Goal: Information Seeking & Learning: Learn about a topic

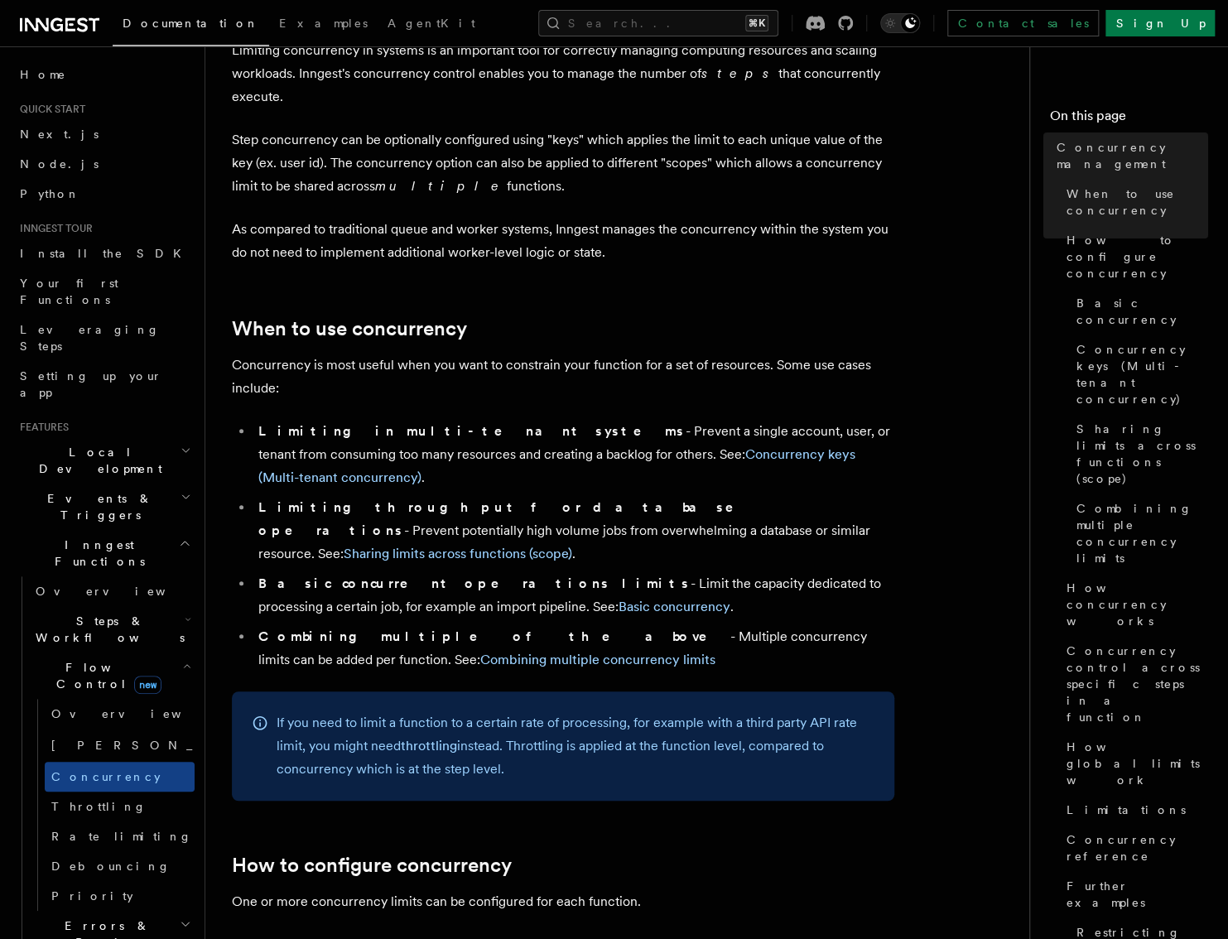
scroll to position [116, 0]
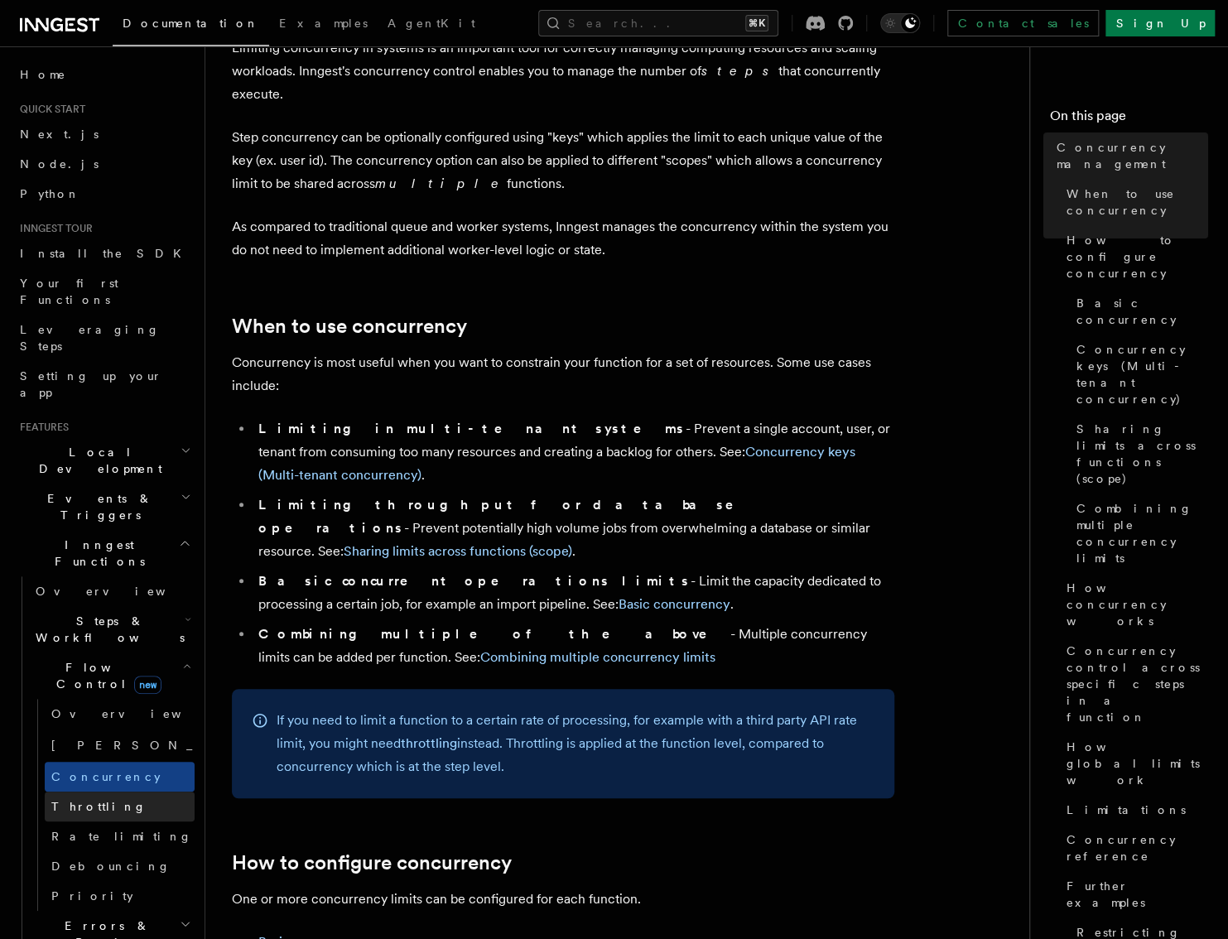
click at [97, 800] on span "Throttling" at bounding box center [98, 806] width 95 height 13
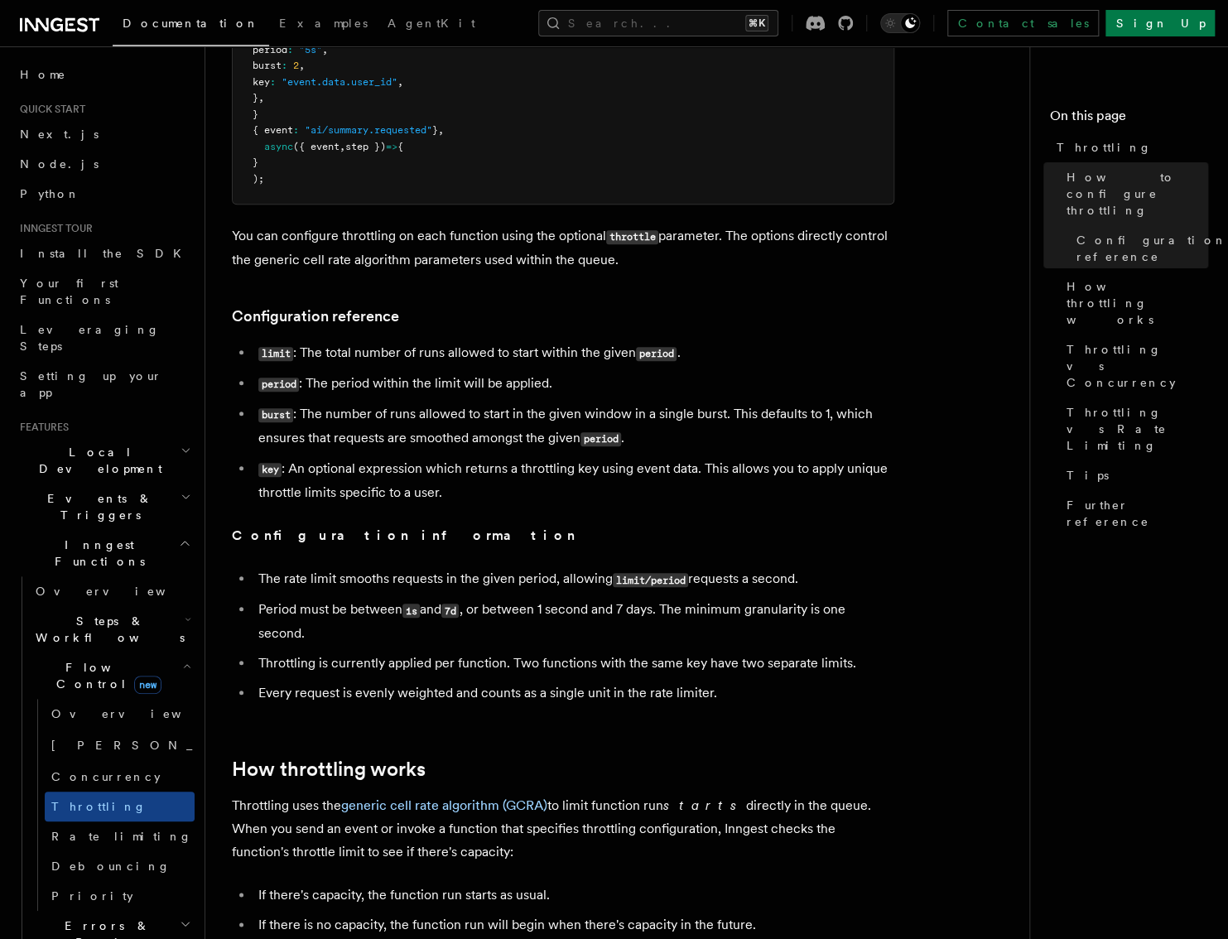
scroll to position [531, 0]
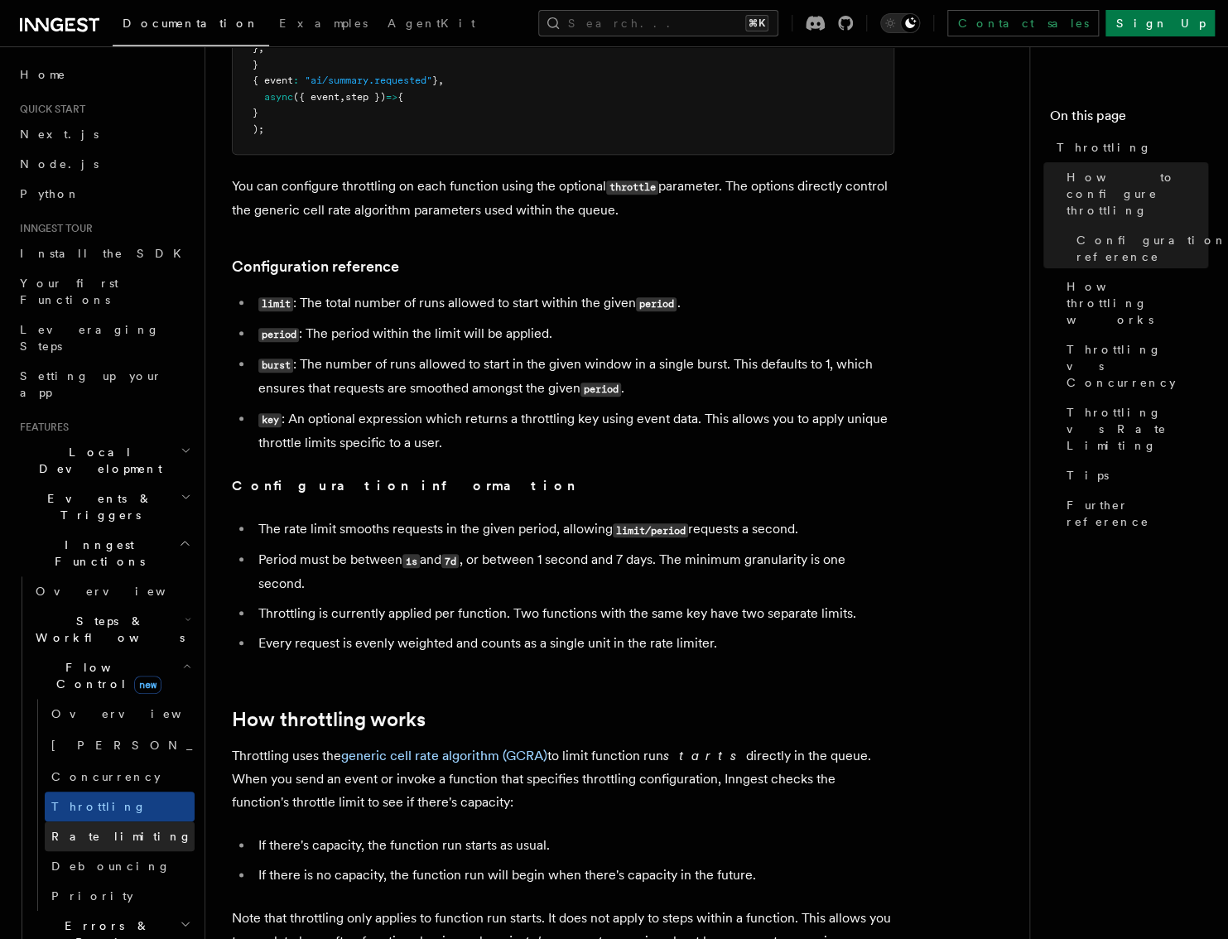
click at [89, 830] on span "Rate limiting" at bounding box center [121, 836] width 141 height 13
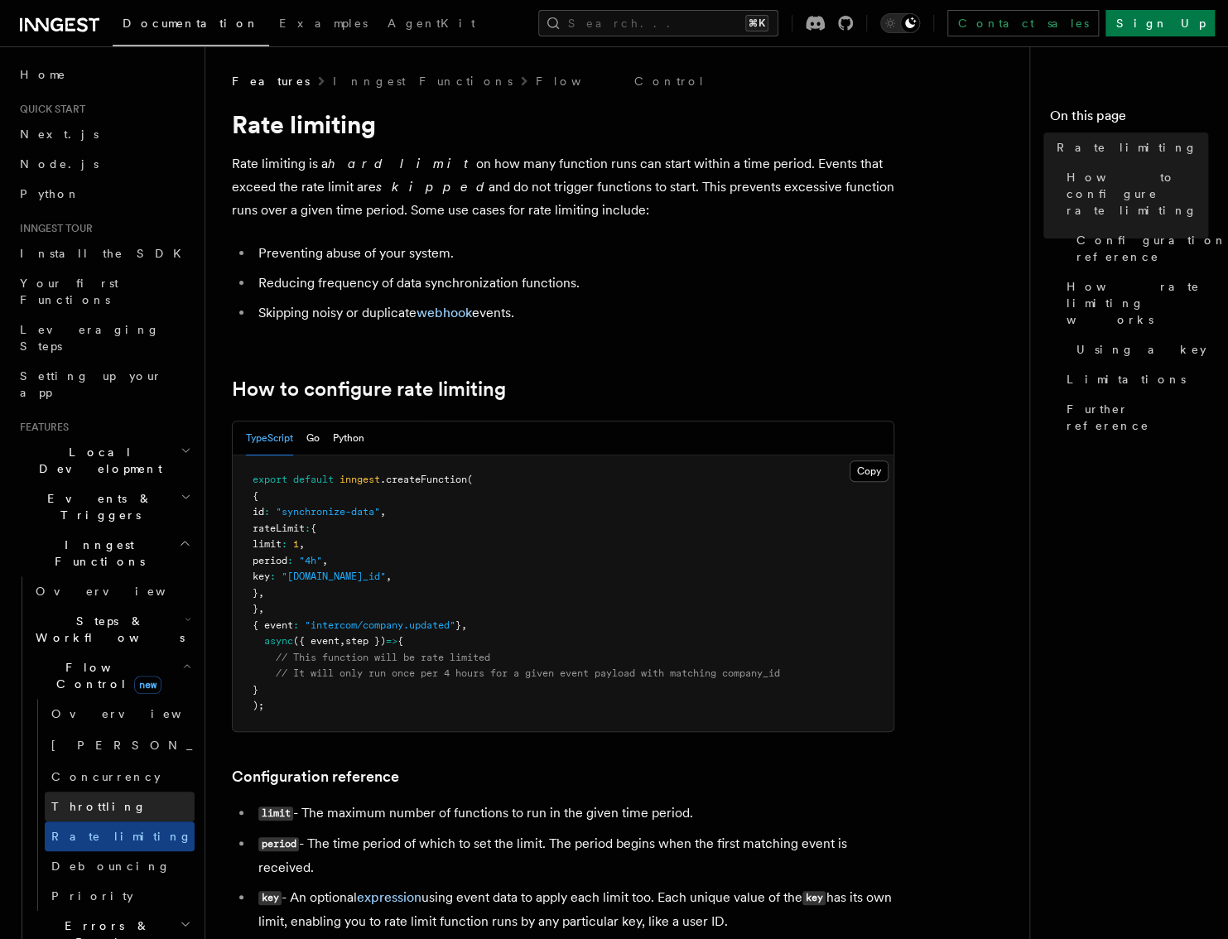
click at [94, 800] on span "Throttling" at bounding box center [98, 806] width 95 height 13
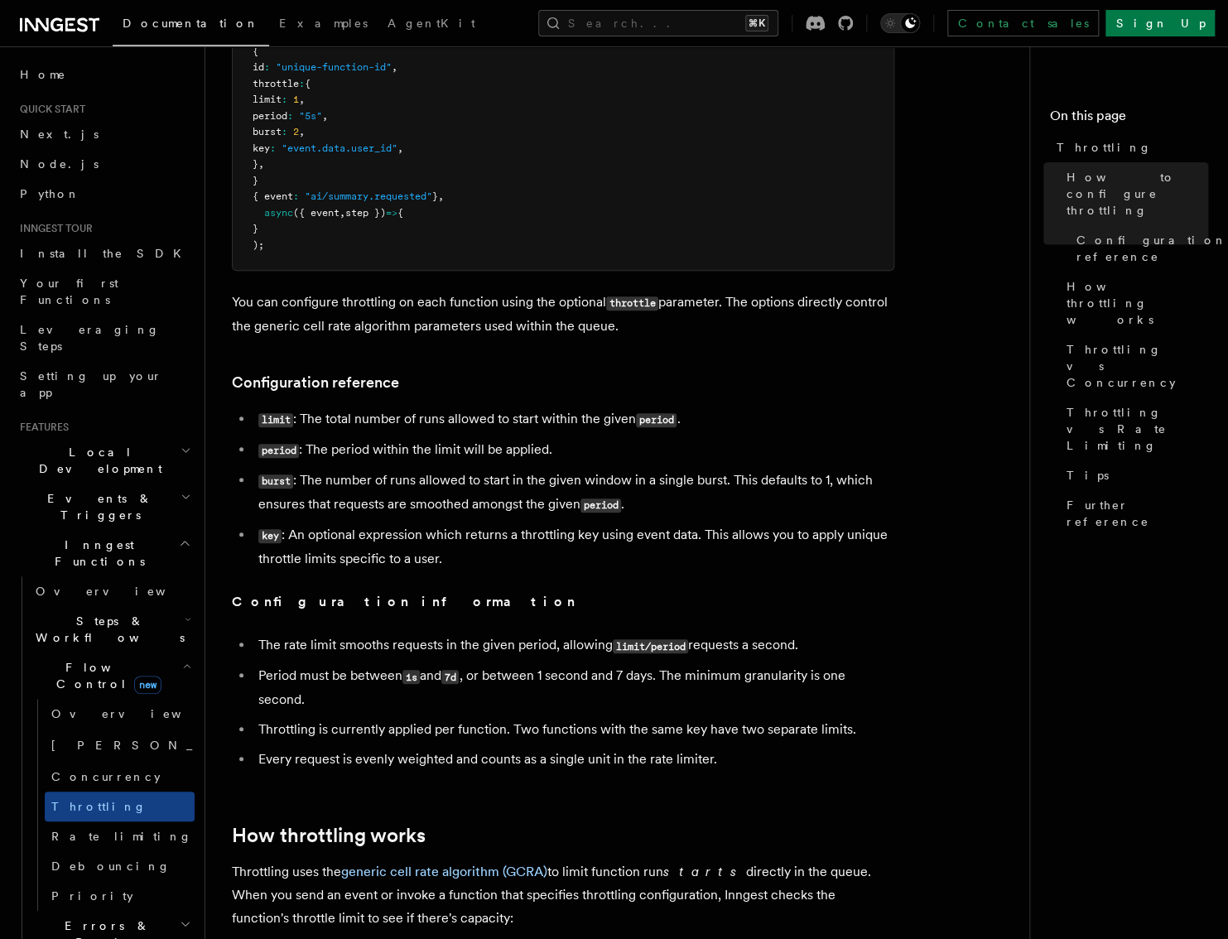
scroll to position [527, 0]
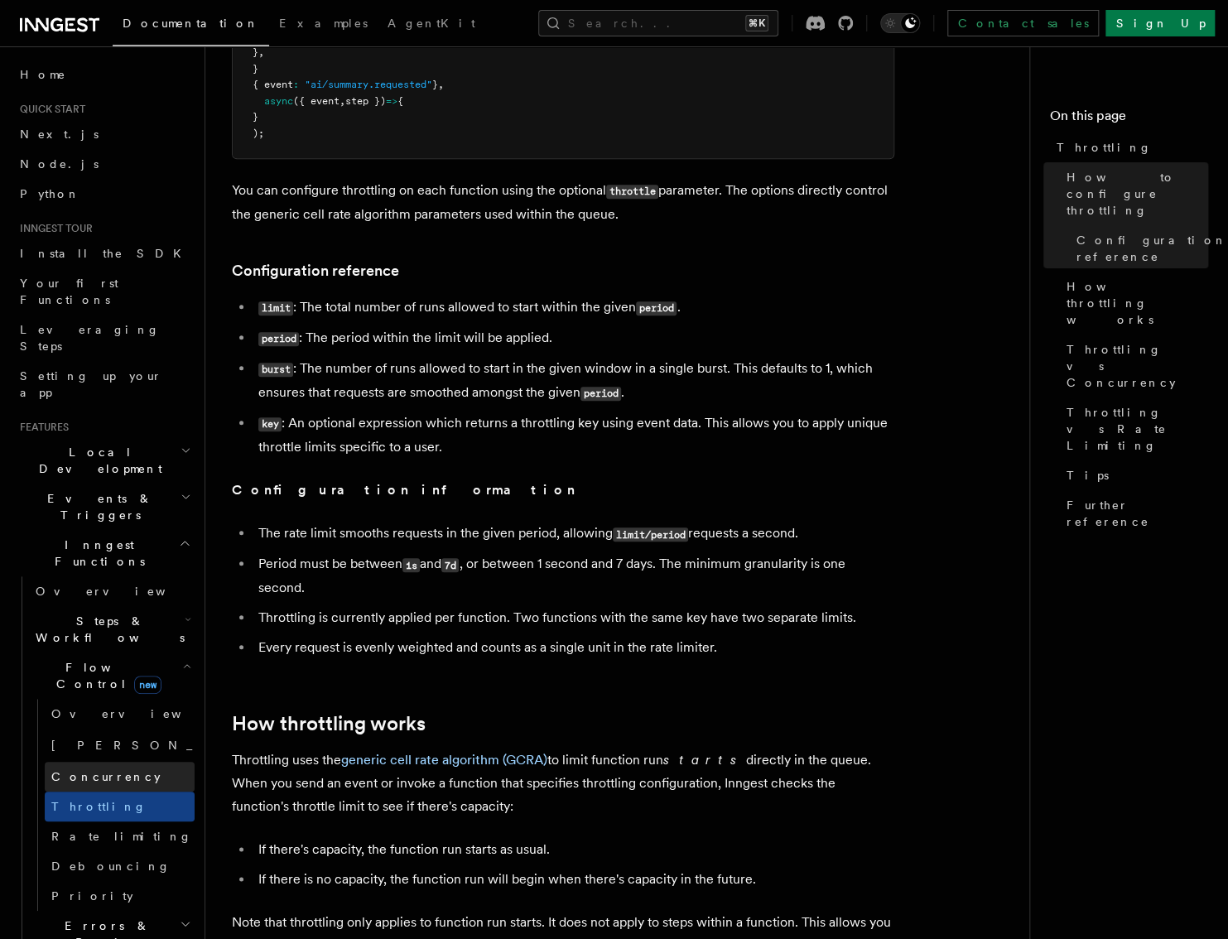
click at [132, 762] on link "Concurrency" at bounding box center [120, 777] width 150 height 30
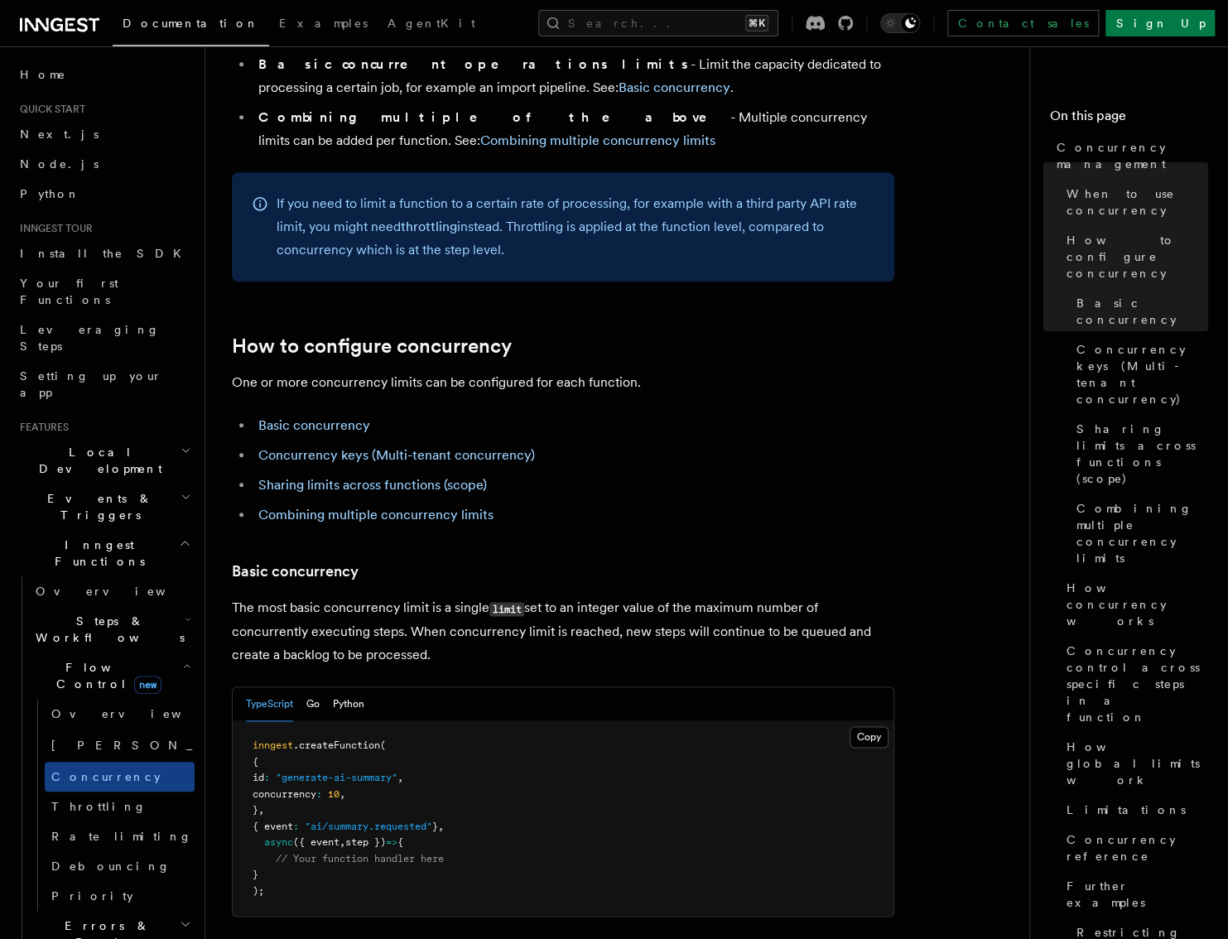
scroll to position [693, 0]
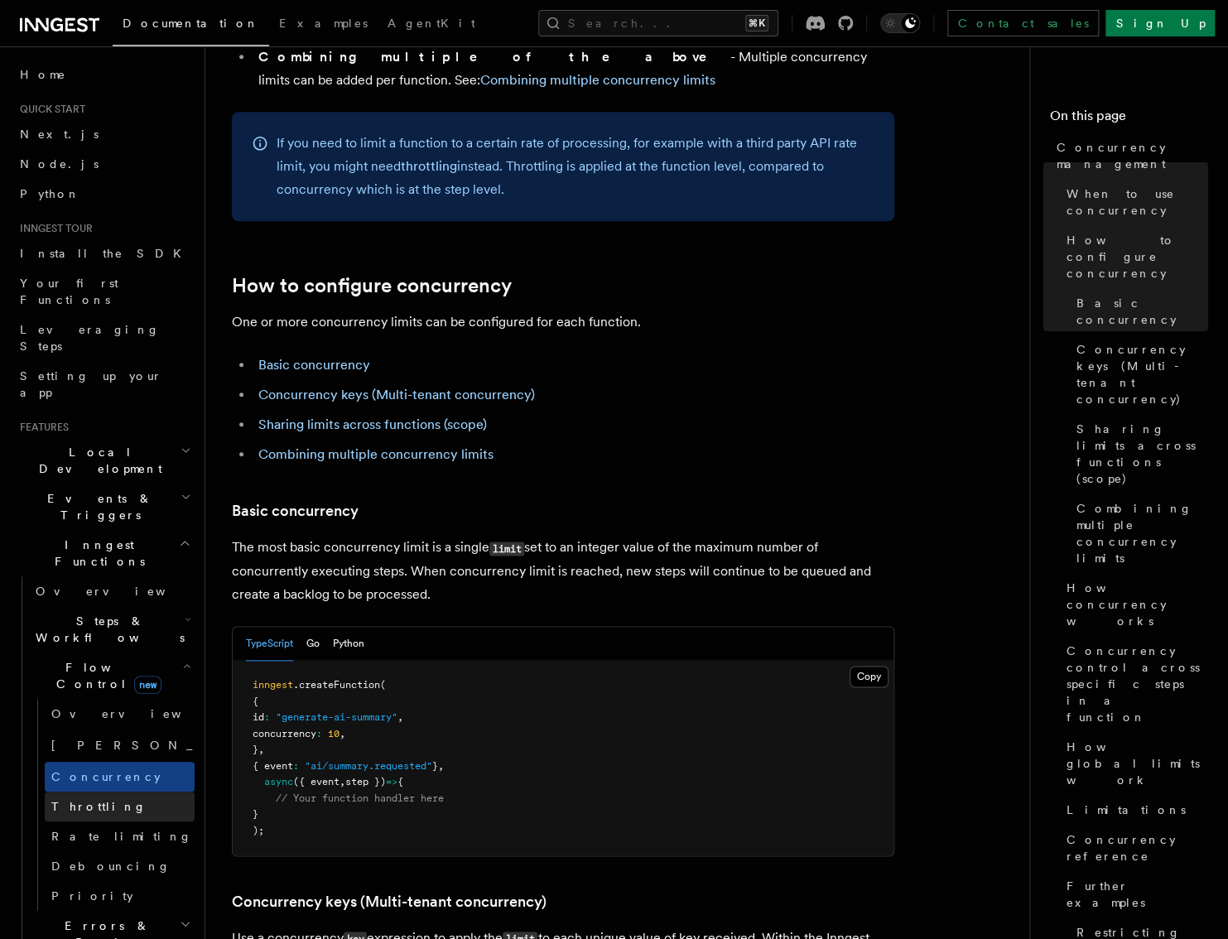
click at [67, 800] on span "Throttling" at bounding box center [98, 806] width 95 height 13
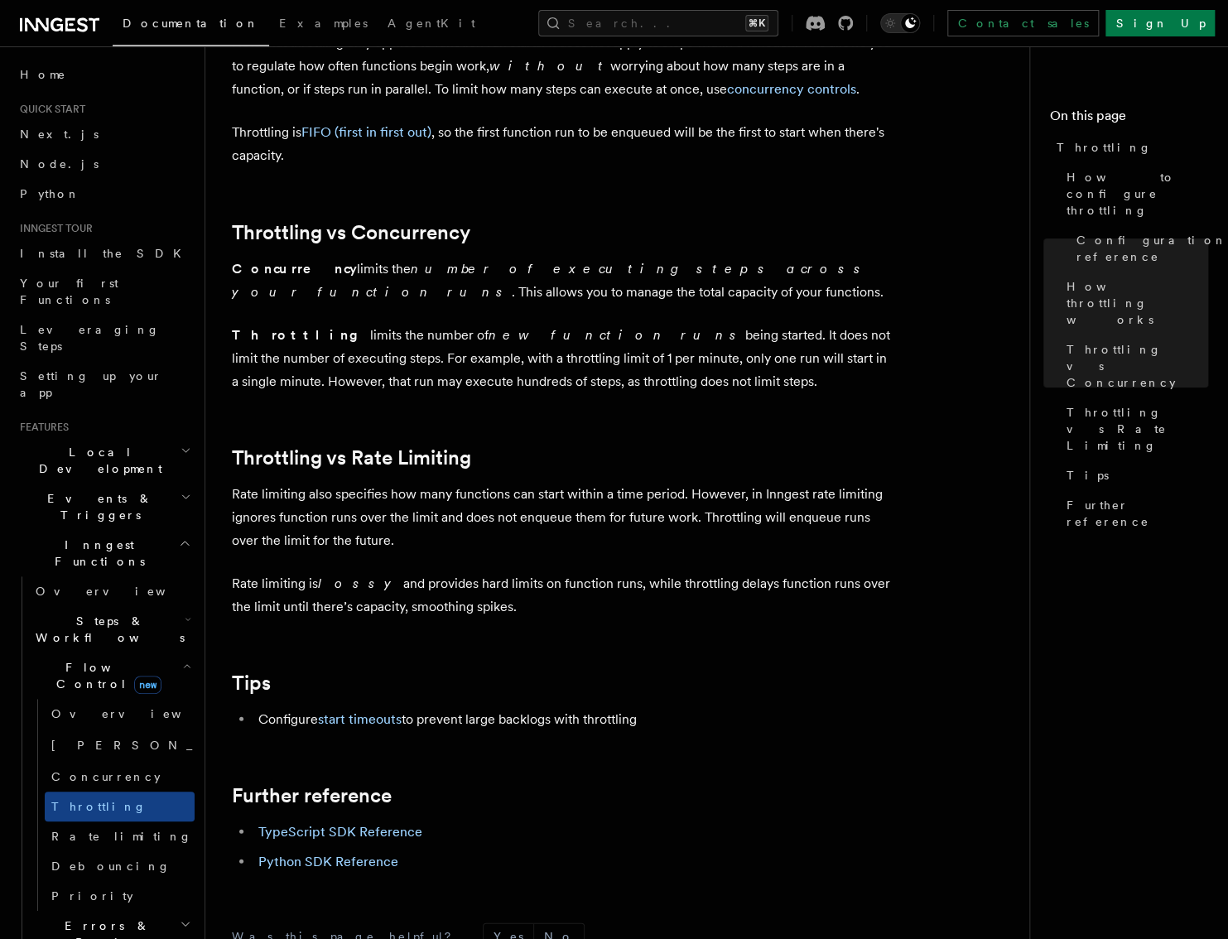
scroll to position [1509, 0]
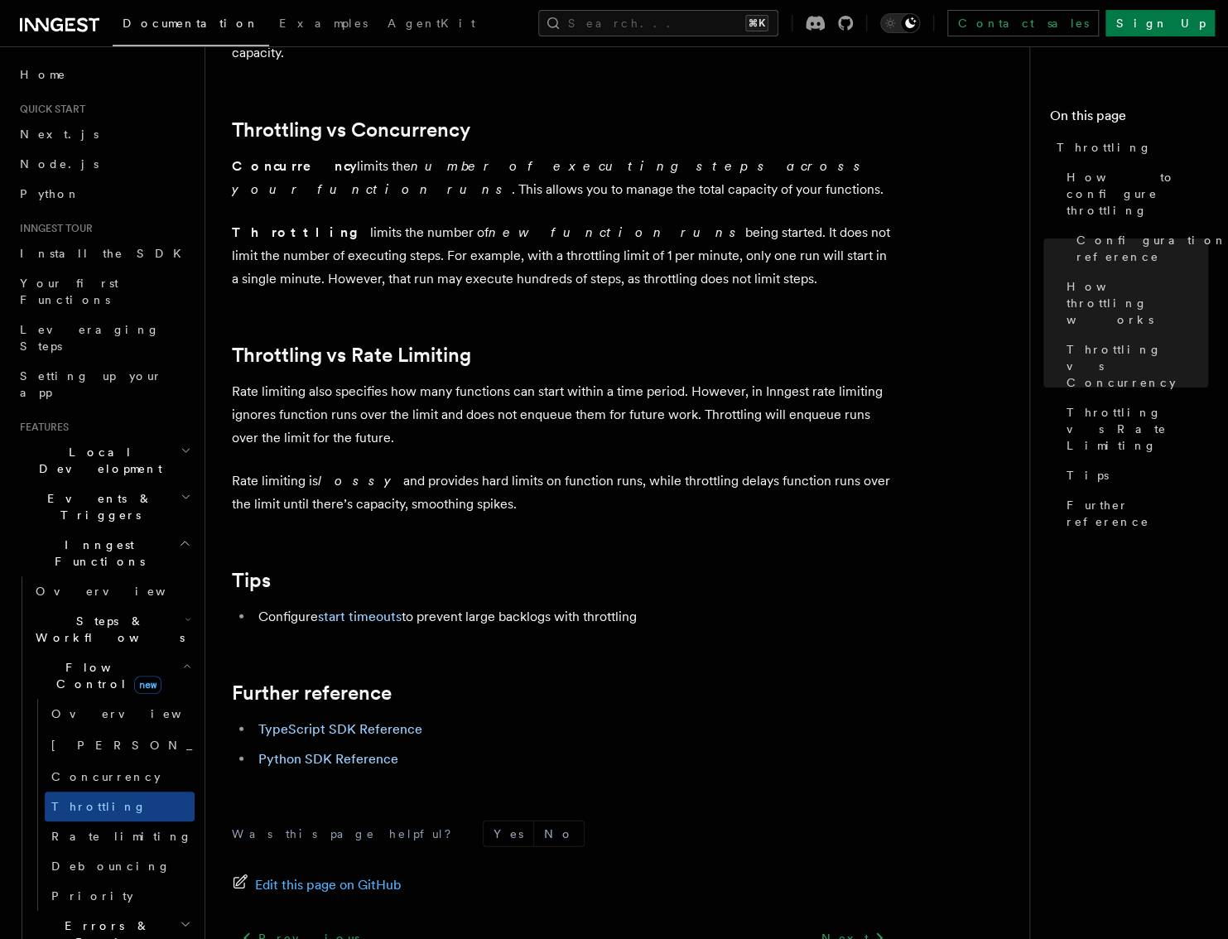
click at [83, 830] on span "Rate limiting" at bounding box center [121, 836] width 141 height 13
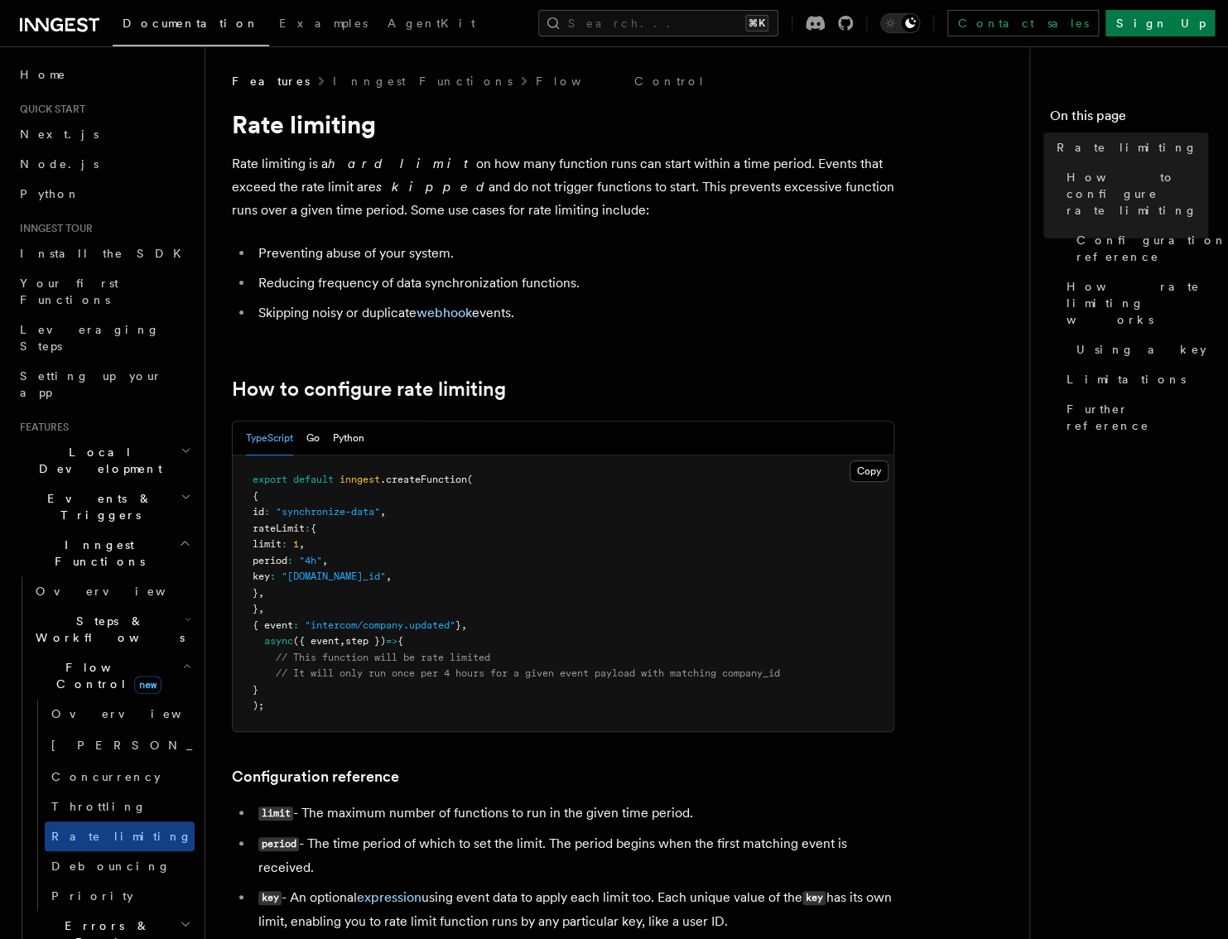
click at [402, 765] on h3 "Configuration reference" at bounding box center [563, 776] width 662 height 23
click at [103, 860] on span "Debouncing" at bounding box center [110, 866] width 119 height 13
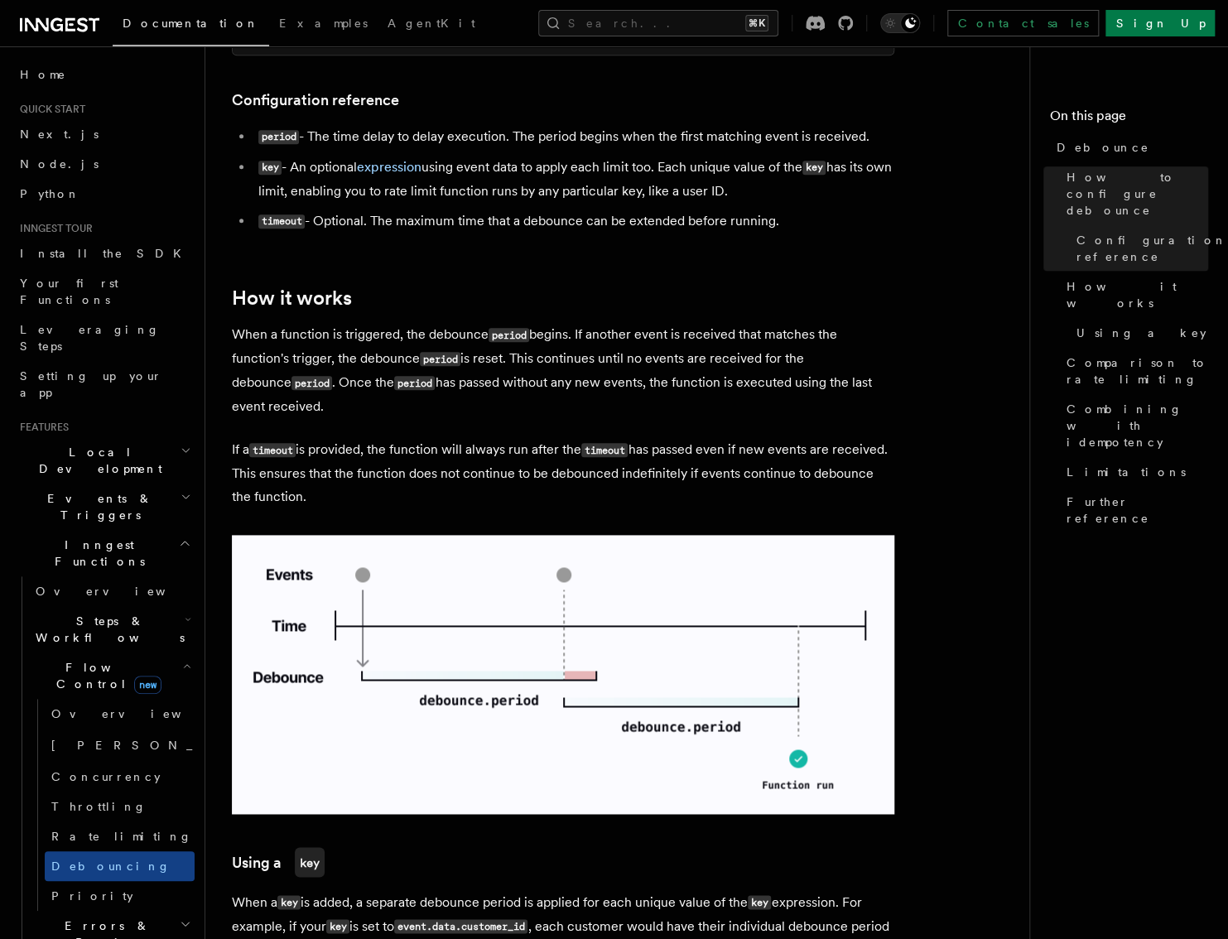
scroll to position [861, 0]
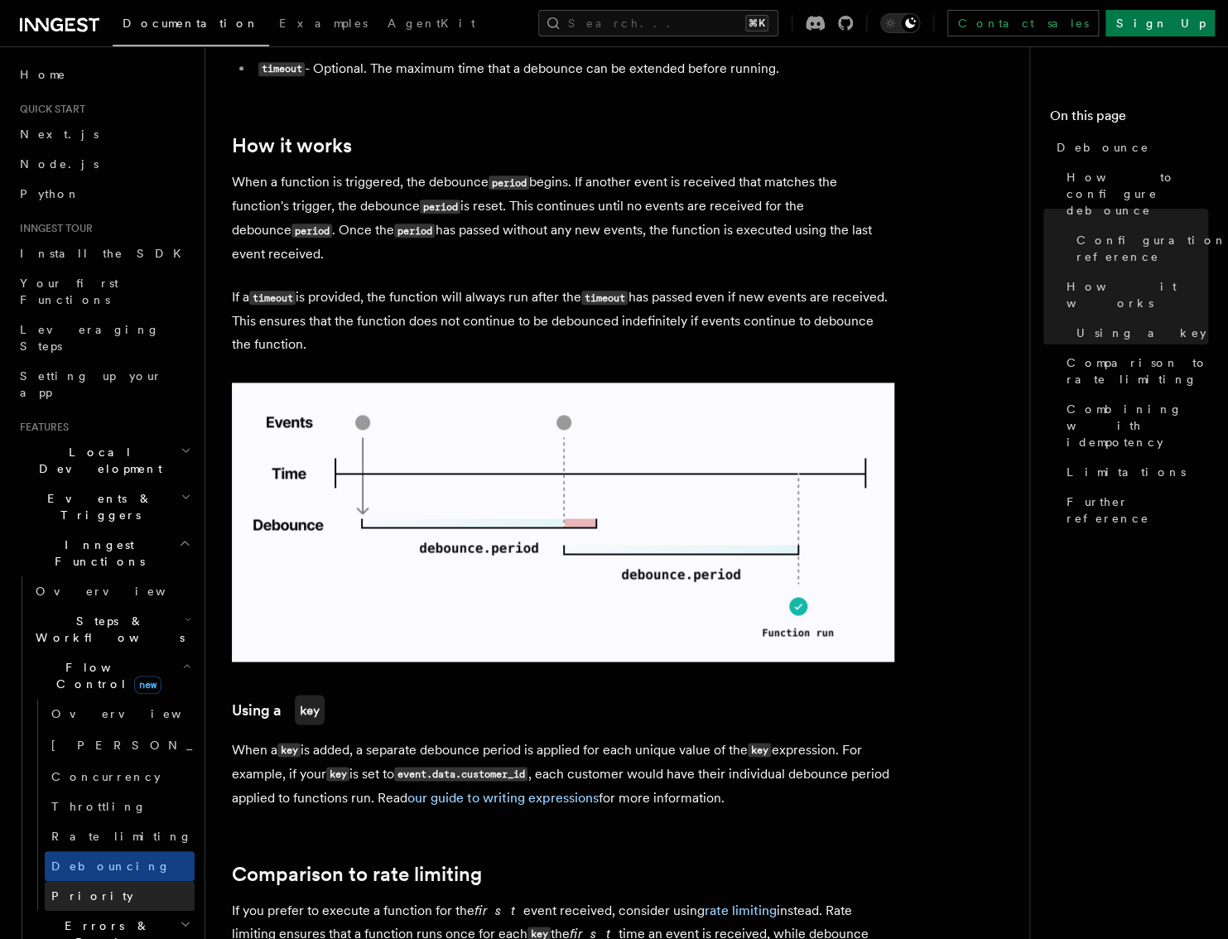
click at [46, 881] on link "Priority" at bounding box center [120, 896] width 150 height 30
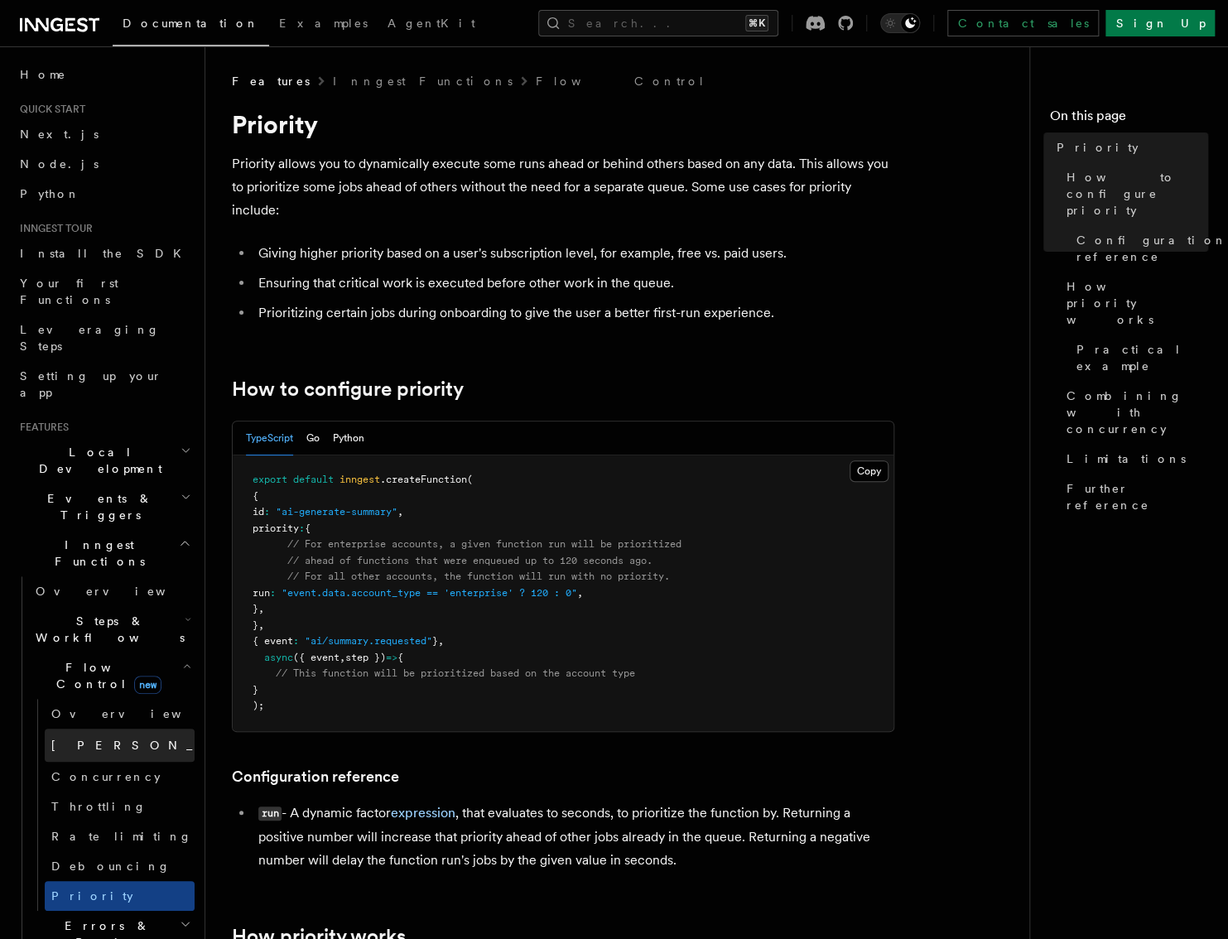
click at [83, 729] on link "[PERSON_NAME] new" at bounding box center [120, 745] width 150 height 33
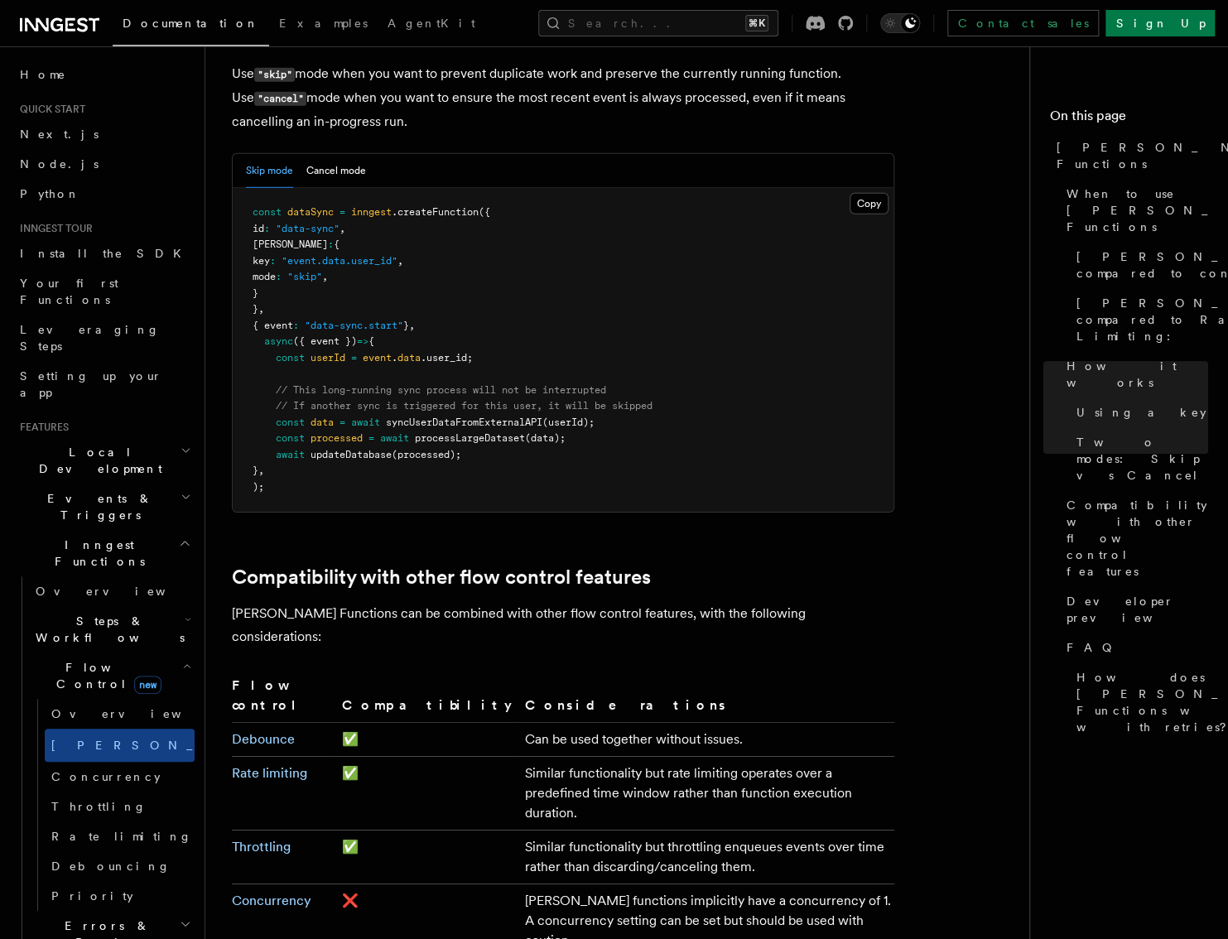
scroll to position [2490, 0]
